Goal: Navigation & Orientation: Find specific page/section

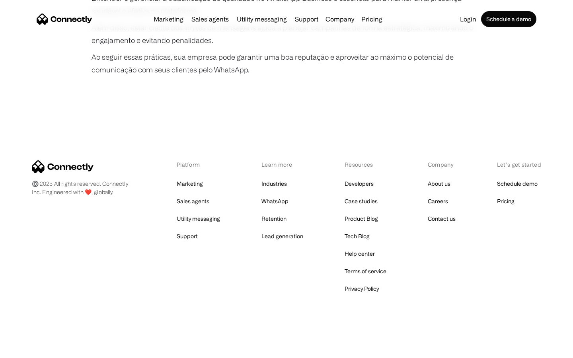
scroll to position [1490, 0]
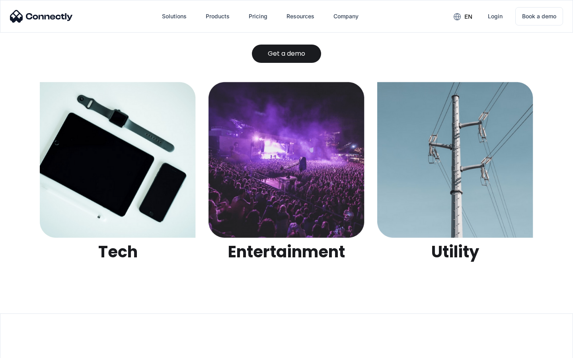
scroll to position [2510, 0]
